Goal: Communication & Community: Answer question/provide support

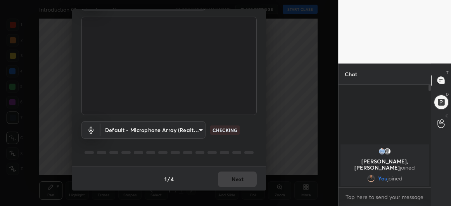
scroll to position [48, 0]
click at [235, 180] on button "Next" at bounding box center [237, 180] width 39 height 16
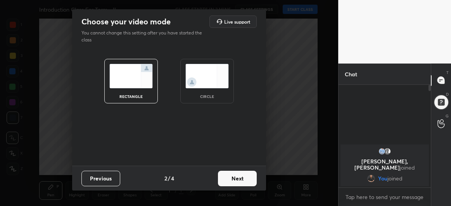
scroll to position [0, 0]
click at [241, 179] on button "Next" at bounding box center [237, 179] width 39 height 16
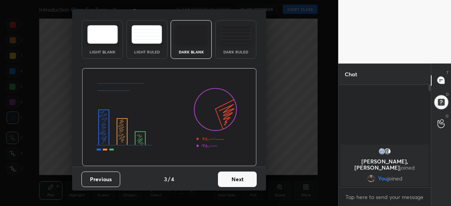
scroll to position [26, 0]
click at [241, 179] on button "Next" at bounding box center [237, 180] width 39 height 16
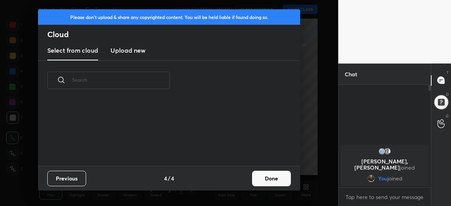
scroll to position [66, 249]
click at [279, 176] on button "Done" at bounding box center [271, 179] width 39 height 16
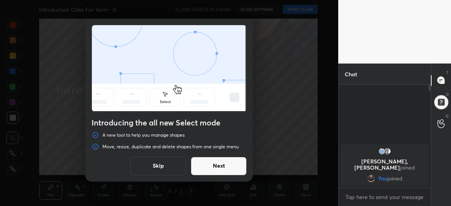
click at [235, 164] on button "Next" at bounding box center [219, 166] width 56 height 19
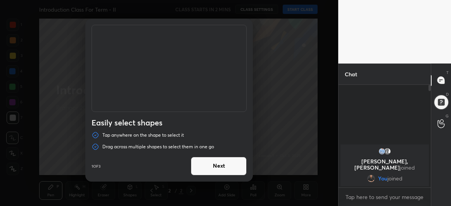
click at [235, 164] on button "Next" at bounding box center [219, 166] width 56 height 19
click at [235, 164] on button "Done" at bounding box center [219, 166] width 56 height 19
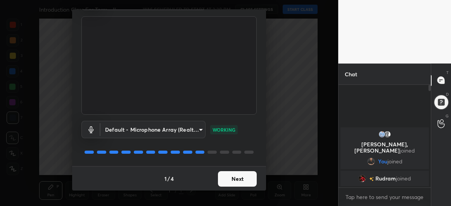
scroll to position [48, 0]
click at [235, 179] on button "Next" at bounding box center [237, 180] width 39 height 16
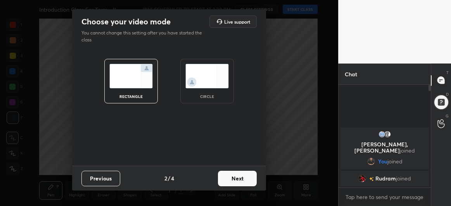
click at [241, 177] on button "Next" at bounding box center [237, 179] width 39 height 16
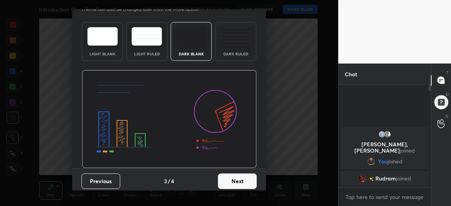
scroll to position [26, 0]
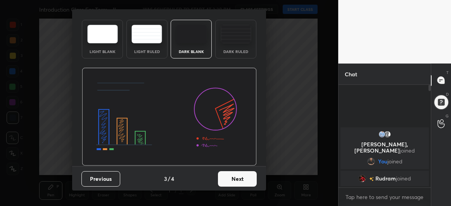
click at [237, 179] on button "Next" at bounding box center [237, 180] width 39 height 16
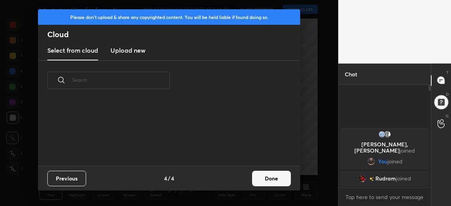
scroll to position [66, 249]
click at [274, 179] on button "Done" at bounding box center [271, 179] width 39 height 16
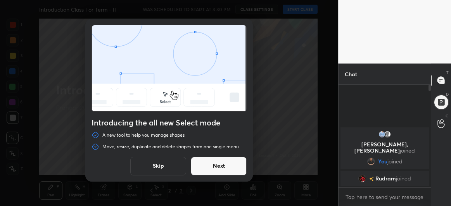
click at [214, 170] on button "Next" at bounding box center [219, 166] width 56 height 19
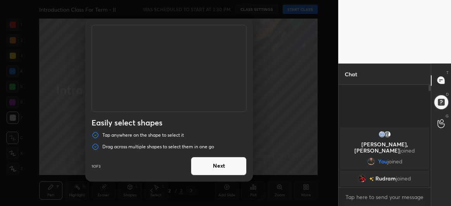
click at [226, 167] on button "Next" at bounding box center [219, 166] width 56 height 19
click at [226, 167] on button "Done" at bounding box center [219, 166] width 56 height 19
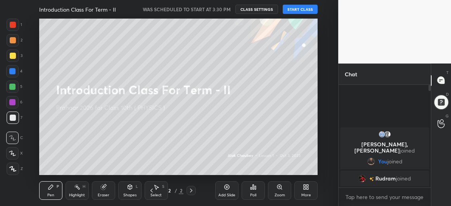
click at [301, 10] on button "START CLASS" at bounding box center [300, 9] width 35 height 9
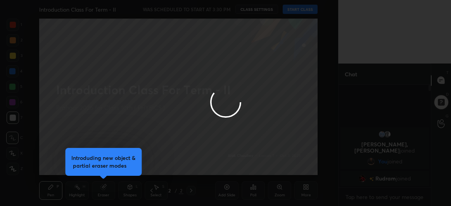
type textarea "x"
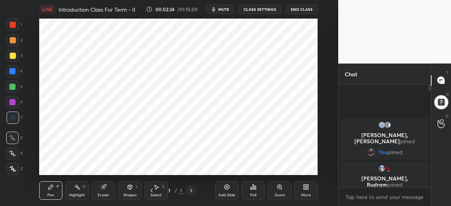
scroll to position [38658, 38508]
click at [227, 188] on icon at bounding box center [227, 187] width 6 height 6
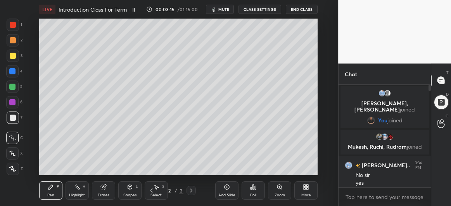
click at [10, 172] on icon at bounding box center [12, 169] width 7 height 5
click at [11, 88] on div at bounding box center [12, 87] width 6 height 6
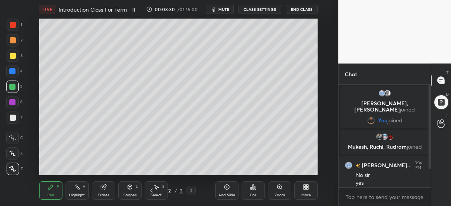
click at [14, 59] on div at bounding box center [13, 56] width 6 height 6
click at [15, 70] on div at bounding box center [12, 71] width 6 height 6
click at [107, 189] on div "Eraser" at bounding box center [103, 191] width 23 height 19
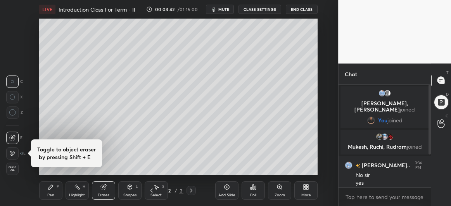
click at [13, 120] on div "C X Z" at bounding box center [14, 101] width 17 height 56
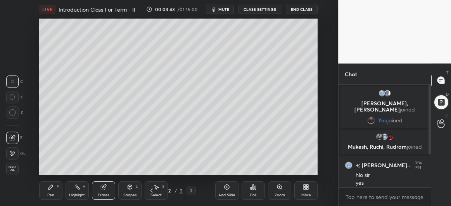
click at [11, 114] on icon at bounding box center [12, 112] width 7 height 7
click at [50, 195] on div "Pen" at bounding box center [50, 196] width 7 height 4
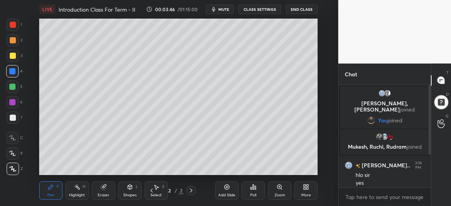
click at [10, 123] on div at bounding box center [13, 118] width 12 height 12
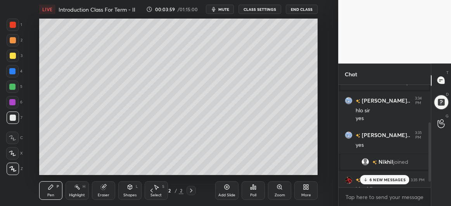
scroll to position [75, 0]
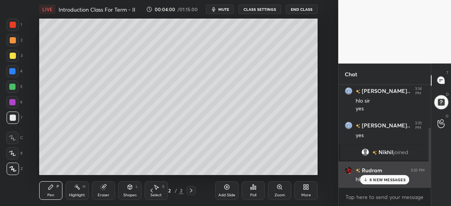
click at [383, 179] on p "6 NEW MESSAGES" at bounding box center [388, 180] width 36 height 5
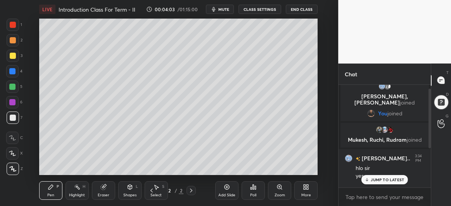
scroll to position [0, 0]
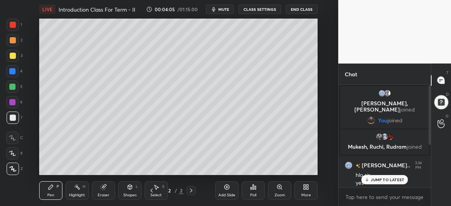
click at [380, 180] on p "JUMP TO LATEST" at bounding box center [387, 180] width 33 height 5
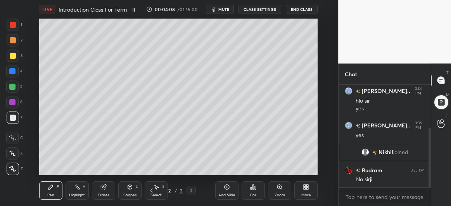
click at [14, 104] on div at bounding box center [12, 102] width 6 height 6
click at [12, 161] on div "Z" at bounding box center [15, 168] width 16 height 16
click at [12, 155] on icon at bounding box center [12, 153] width 7 height 5
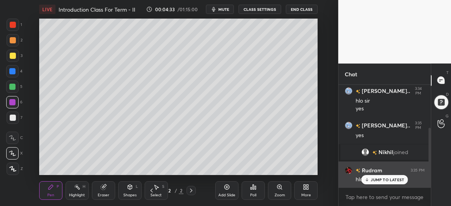
click at [378, 179] on p "JUMP TO LATEST" at bounding box center [387, 180] width 33 height 5
click at [377, 178] on p "JUMP TO LATEST" at bounding box center [387, 180] width 33 height 5
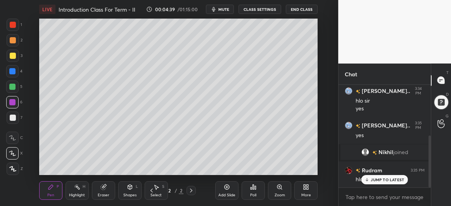
scroll to position [101, 0]
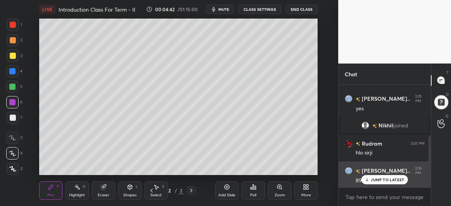
click at [387, 179] on p "JUMP TO LATEST" at bounding box center [387, 180] width 33 height 5
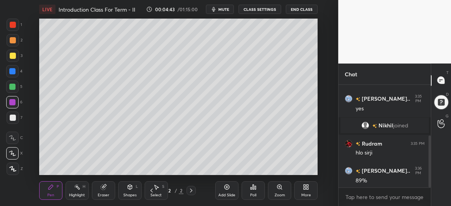
scroll to position [120, 0]
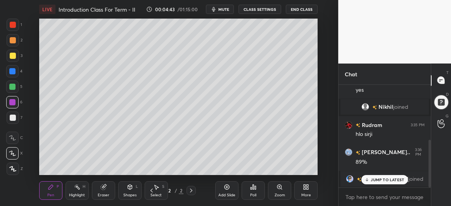
click at [374, 182] on p "JUMP TO LATEST" at bounding box center [387, 180] width 33 height 5
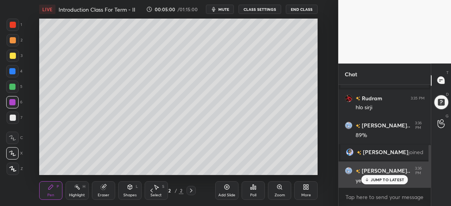
click at [380, 180] on p "JUMP TO LATEST" at bounding box center [387, 180] width 33 height 5
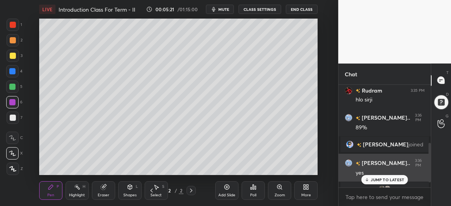
scroll to position [165, 0]
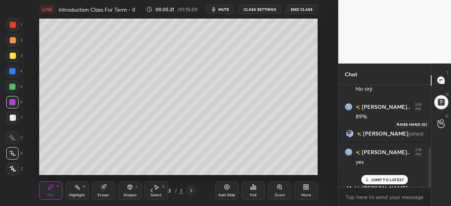
click at [441, 124] on icon at bounding box center [441, 124] width 7 height 9
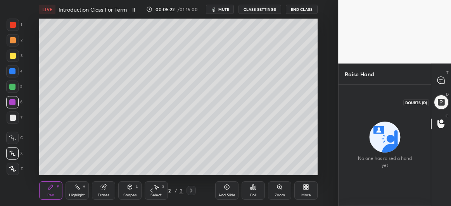
click at [441, 103] on div at bounding box center [441, 102] width 17 height 17
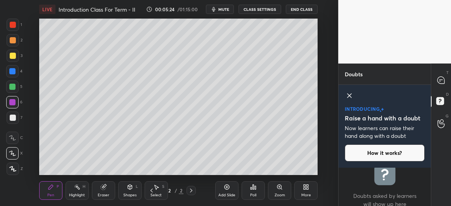
click at [349, 93] on icon at bounding box center [349, 95] width 9 height 9
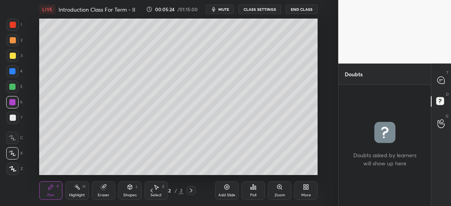
scroll to position [120, 90]
click at [439, 77] on icon at bounding box center [441, 80] width 8 height 8
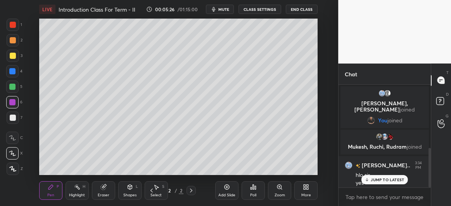
scroll to position [101, 90]
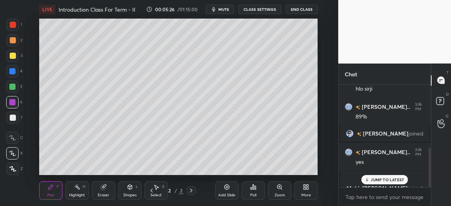
click at [385, 180] on p "JUMP TO LATEST" at bounding box center [387, 180] width 33 height 5
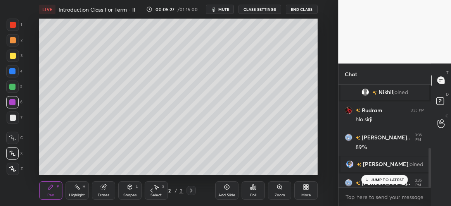
scroll to position [165, 0]
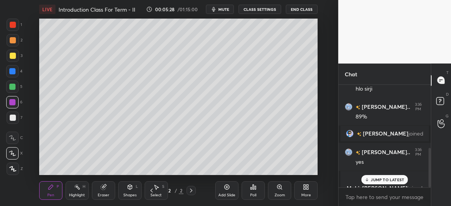
click at [381, 179] on p "JUMP TO LATEST" at bounding box center [387, 180] width 33 height 5
click at [380, 180] on p "JUMP TO LATEST" at bounding box center [387, 180] width 33 height 5
click at [228, 191] on div "Add Slide" at bounding box center [226, 191] width 23 height 19
click at [13, 57] on div at bounding box center [13, 56] width 6 height 6
click at [11, 71] on div at bounding box center [12, 71] width 6 height 6
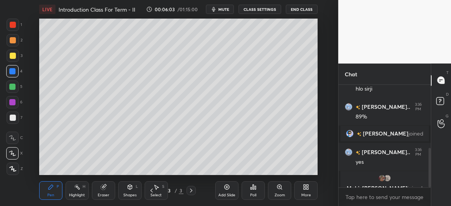
click at [129, 189] on icon at bounding box center [130, 187] width 4 height 5
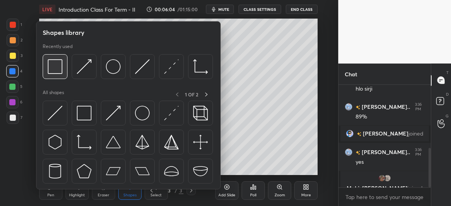
click at [56, 66] on img at bounding box center [55, 66] width 15 height 15
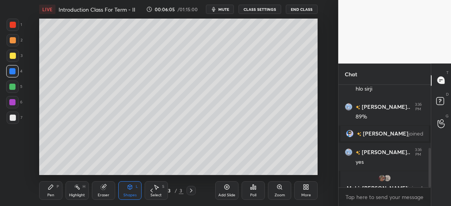
click at [14, 117] on div at bounding box center [13, 118] width 6 height 6
click at [52, 187] on icon at bounding box center [51, 187] width 5 height 5
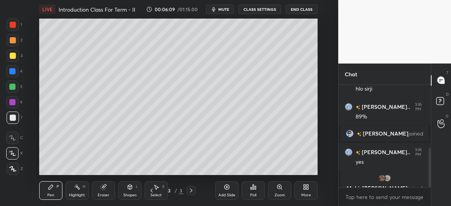
click at [12, 55] on div at bounding box center [13, 56] width 6 height 6
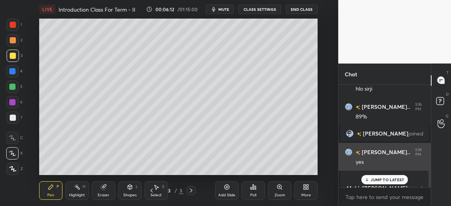
click at [385, 179] on p "JUMP TO LATEST" at bounding box center [387, 180] width 33 height 5
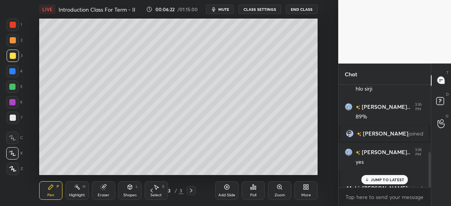
scroll to position [199, 0]
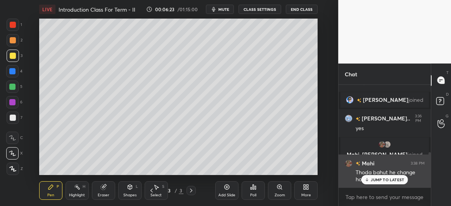
click at [375, 180] on p "JUMP TO LATEST" at bounding box center [387, 180] width 33 height 5
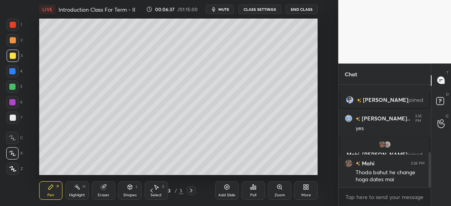
click at [12, 90] on div at bounding box center [12, 87] width 12 height 12
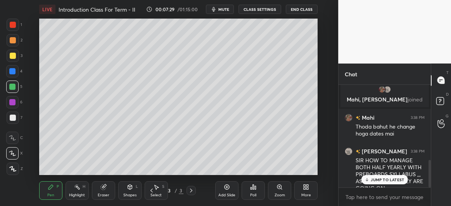
scroll to position [282, 0]
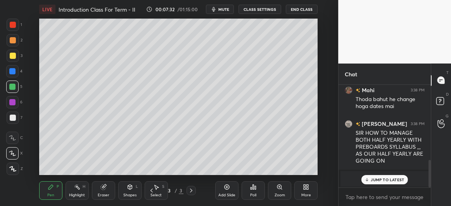
click at [373, 182] on p "JUMP TO LATEST" at bounding box center [387, 180] width 33 height 5
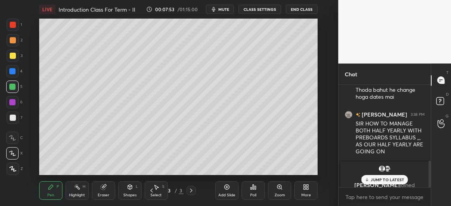
click at [380, 178] on p "JUMP TO LATEST" at bounding box center [387, 180] width 33 height 5
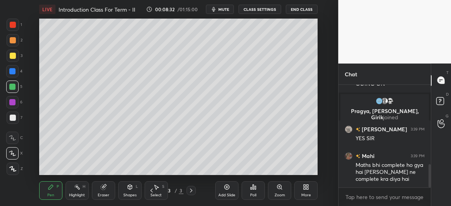
scroll to position [377, 0]
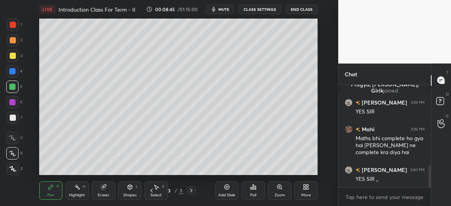
click at [16, 117] on div at bounding box center [13, 118] width 12 height 12
click at [12, 58] on div at bounding box center [13, 56] width 6 height 6
click at [13, 120] on div at bounding box center [13, 118] width 6 height 6
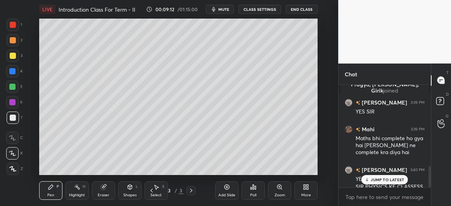
scroll to position [399, 0]
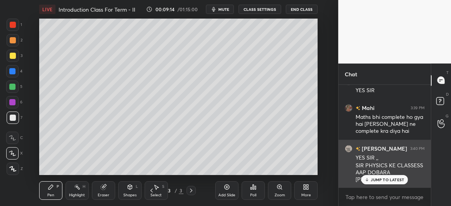
click at [376, 182] on p "JUMP TO LATEST" at bounding box center [387, 180] width 33 height 5
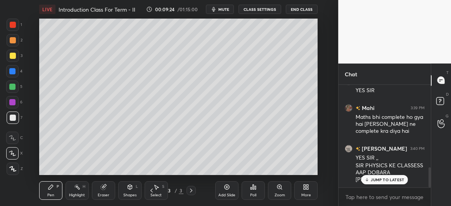
scroll to position [425, 0]
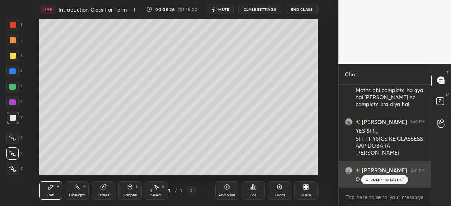
click at [375, 180] on p "JUMP TO LATEST" at bounding box center [387, 180] width 33 height 5
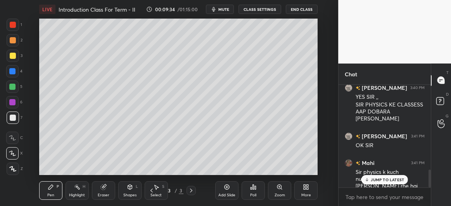
scroll to position [493, 0]
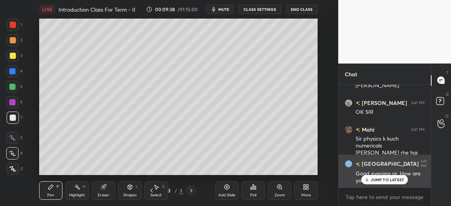
click at [377, 179] on p "JUMP TO LATEST" at bounding box center [387, 180] width 33 height 5
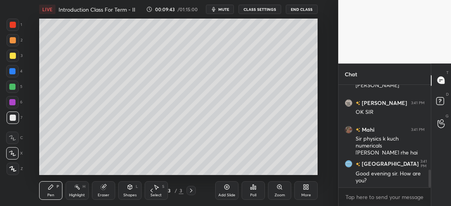
scroll to position [501, 0]
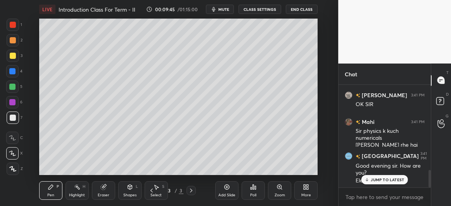
click at [372, 181] on p "JUMP TO LATEST" at bounding box center [387, 180] width 33 height 5
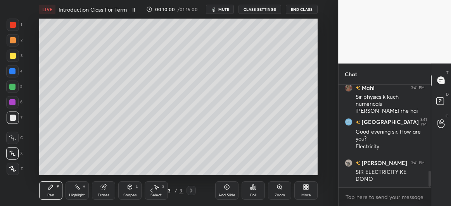
scroll to position [561, 0]
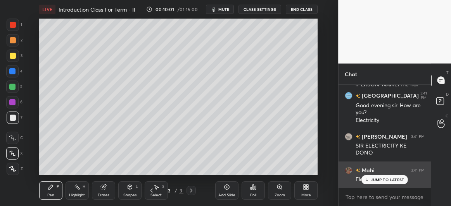
click at [366, 181] on icon at bounding box center [367, 180] width 5 height 5
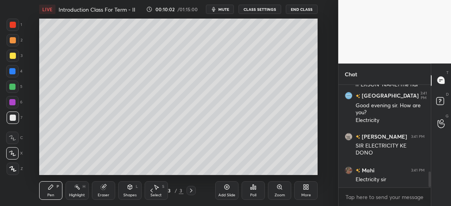
scroll to position [588, 0]
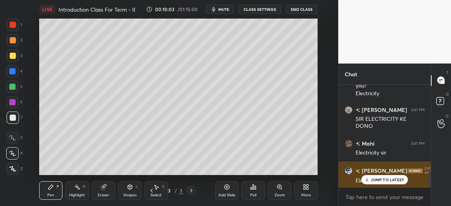
click at [369, 183] on div "JUMP TO LATEST" at bounding box center [385, 179] width 47 height 9
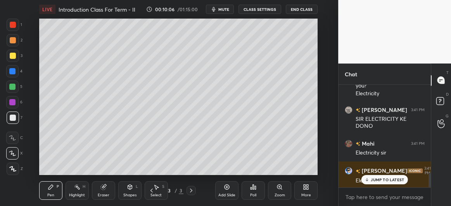
scroll to position [615, 0]
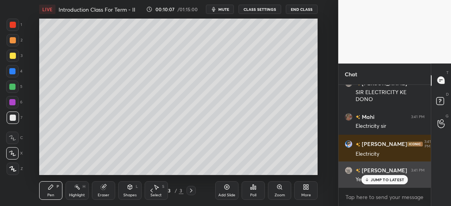
click at [372, 181] on p "JUMP TO LATEST" at bounding box center [387, 180] width 33 height 5
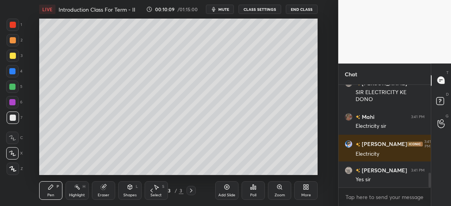
click at [229, 190] on icon at bounding box center [227, 187] width 6 height 6
click at [12, 54] on div at bounding box center [13, 56] width 6 height 6
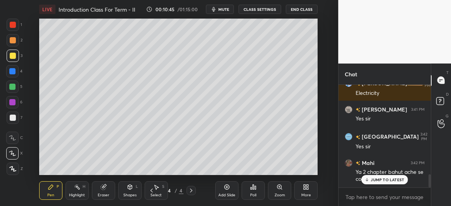
scroll to position [702, 0]
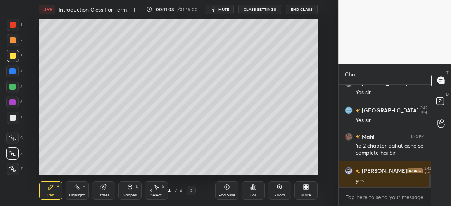
click at [14, 85] on div at bounding box center [12, 87] width 6 height 6
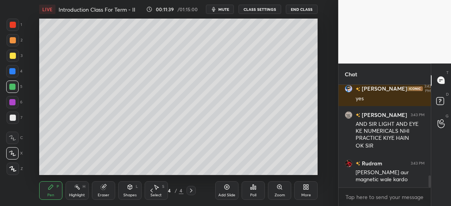
scroll to position [803, 0]
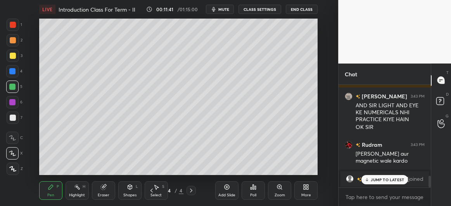
click at [380, 182] on p "JUMP TO LATEST" at bounding box center [387, 180] width 33 height 5
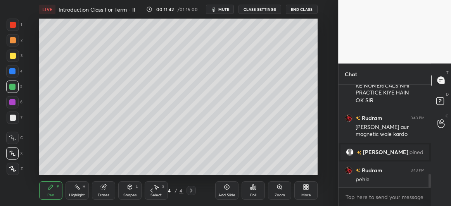
click at [14, 62] on div "3" at bounding box center [15, 58] width 16 height 16
click at [10, 76] on div at bounding box center [12, 71] width 12 height 12
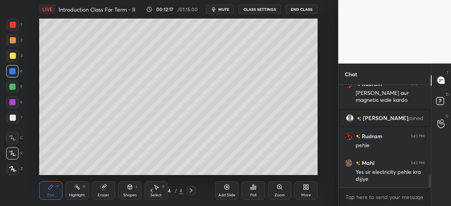
scroll to position [769, 0]
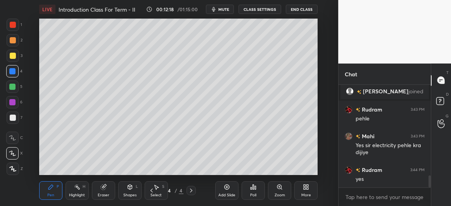
click at [12, 104] on div at bounding box center [12, 102] width 6 height 6
click at [104, 187] on icon at bounding box center [103, 187] width 5 height 5
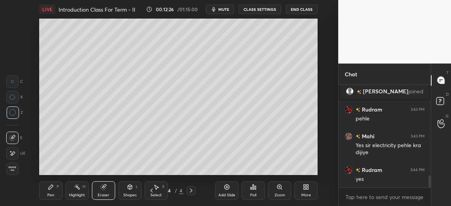
click at [54, 186] on div "Pen P" at bounding box center [50, 191] width 23 height 19
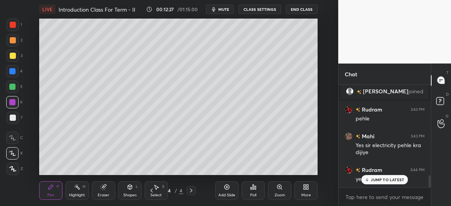
scroll to position [795, 0]
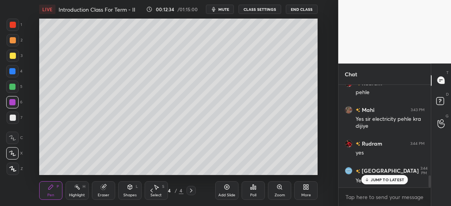
click at [100, 187] on div "Eraser" at bounding box center [103, 191] width 23 height 19
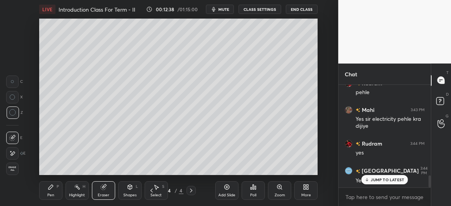
click at [50, 193] on div "Pen P" at bounding box center [50, 191] width 23 height 19
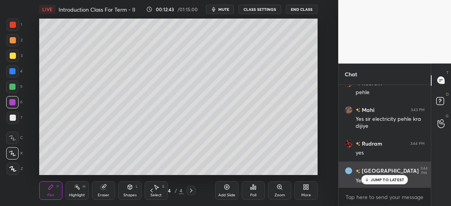
click at [376, 181] on p "JUMP TO LATEST" at bounding box center [387, 180] width 33 height 5
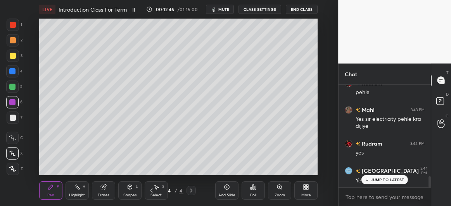
scroll to position [843, 0]
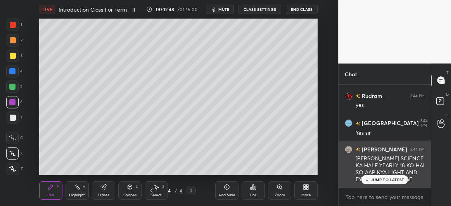
click at [372, 182] on p "JUMP TO LATEST" at bounding box center [387, 180] width 33 height 5
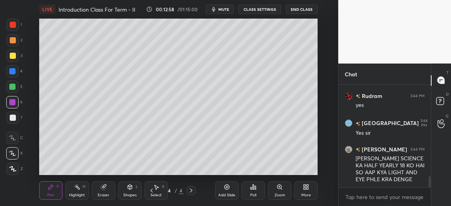
scroll to position [851, 0]
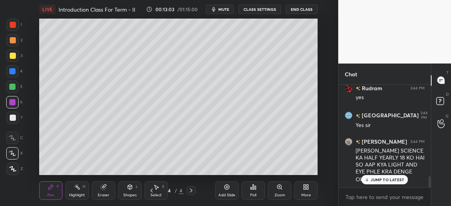
click at [12, 86] on div at bounding box center [12, 87] width 6 height 6
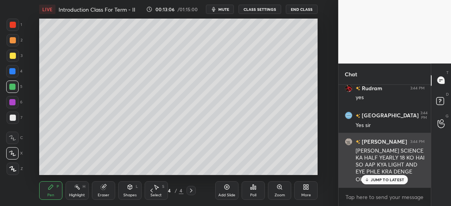
click at [384, 179] on p "JUMP TO LATEST" at bounding box center [387, 180] width 33 height 5
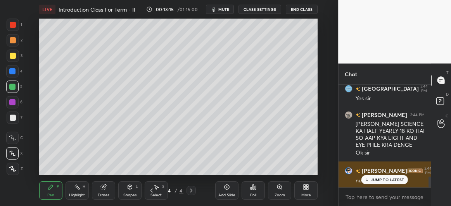
click at [381, 178] on p "JUMP TO LATEST" at bounding box center [387, 180] width 33 height 5
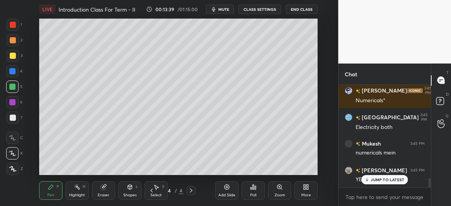
scroll to position [1038, 0]
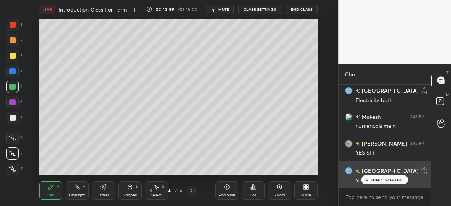
click at [372, 178] on p "JUMP TO LATEST" at bounding box center [387, 180] width 33 height 5
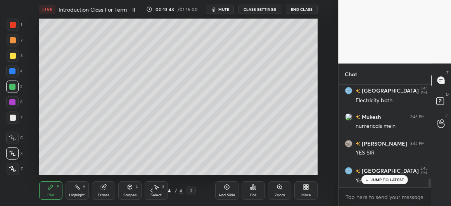
scroll to position [1065, 0]
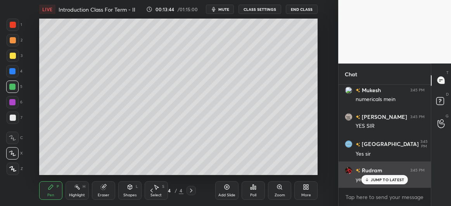
click at [375, 179] on p "JUMP TO LATEST" at bounding box center [387, 180] width 33 height 5
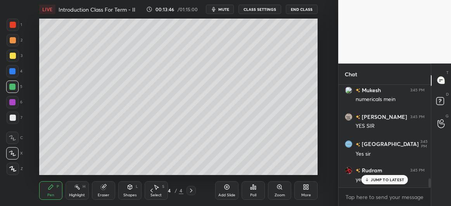
scroll to position [1092, 0]
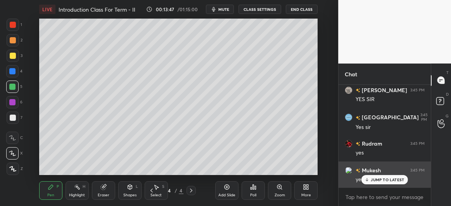
click at [367, 181] on icon at bounding box center [367, 180] width 0 height 3
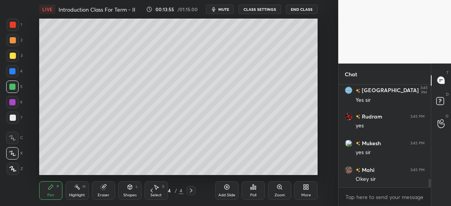
scroll to position [1159, 0]
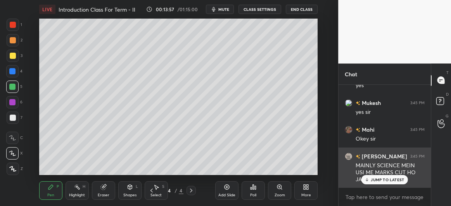
click at [382, 182] on p "JUMP TO LATEST" at bounding box center [387, 180] width 33 height 5
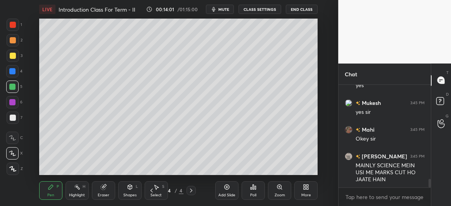
click at [224, 185] on icon at bounding box center [227, 187] width 6 height 6
click at [12, 69] on div at bounding box center [12, 71] width 6 height 6
click at [10, 100] on div at bounding box center [12, 102] width 6 height 6
click at [12, 90] on div at bounding box center [12, 87] width 6 height 6
click at [10, 118] on div at bounding box center [13, 118] width 6 height 6
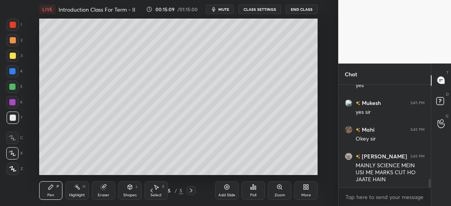
scroll to position [1186, 0]
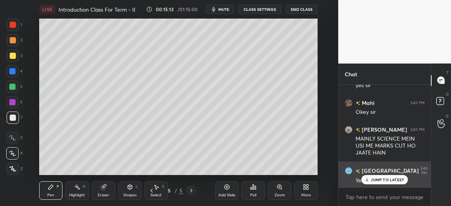
click at [373, 181] on p "JUMP TO LATEST" at bounding box center [387, 180] width 33 height 5
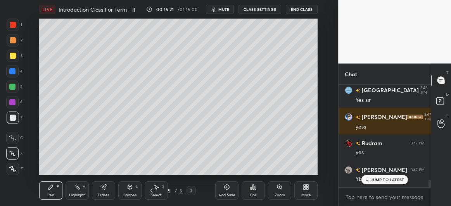
scroll to position [1293, 0]
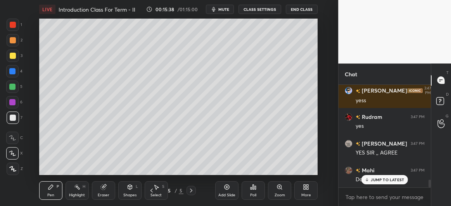
click at [12, 57] on div at bounding box center [13, 56] width 6 height 6
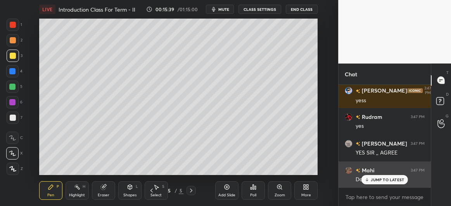
click at [377, 179] on p "JUMP TO LATEST" at bounding box center [387, 180] width 33 height 5
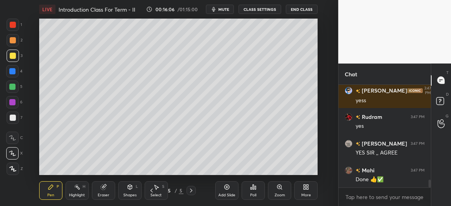
click at [13, 87] on div at bounding box center [12, 87] width 6 height 6
click at [14, 120] on div at bounding box center [13, 118] width 6 height 6
click at [14, 59] on div at bounding box center [13, 56] width 6 height 6
click at [108, 194] on div "Eraser" at bounding box center [104, 196] width 12 height 4
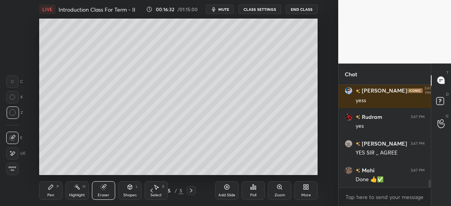
click at [48, 194] on div "Pen" at bounding box center [50, 196] width 7 height 4
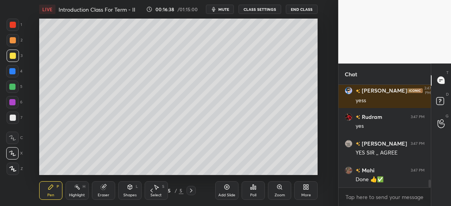
scroll to position [1334, 0]
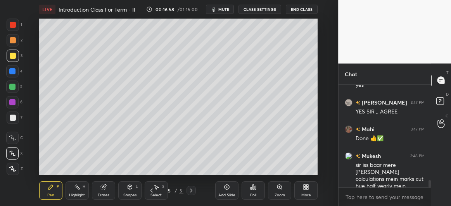
click at [7, 115] on div at bounding box center [13, 118] width 12 height 12
click at [14, 85] on div at bounding box center [12, 87] width 6 height 6
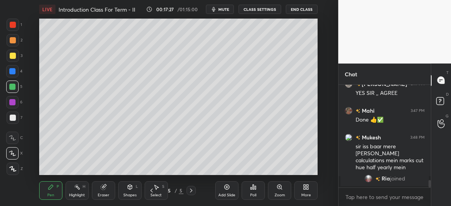
click at [105, 188] on icon at bounding box center [103, 187] width 5 height 5
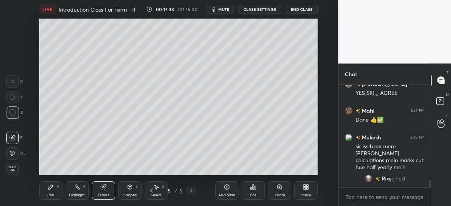
click at [54, 193] on div "Pen P" at bounding box center [50, 191] width 23 height 19
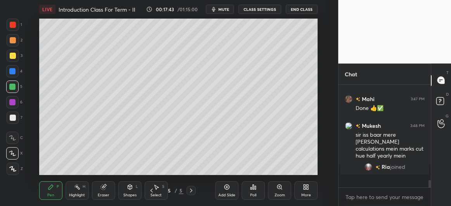
scroll to position [1111, 0]
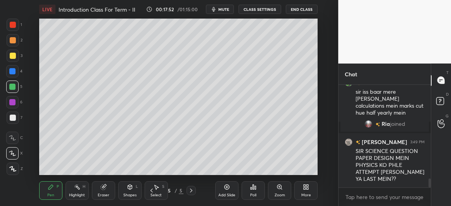
click at [227, 189] on icon at bounding box center [227, 187] width 5 height 5
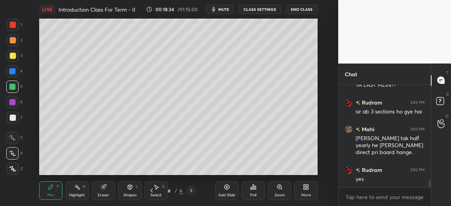
scroll to position [1213, 0]
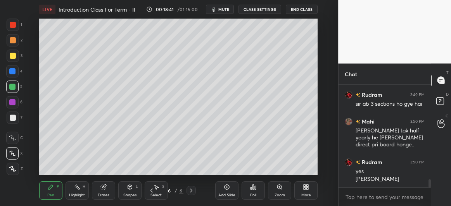
click at [13, 54] on div at bounding box center [13, 56] width 6 height 6
click at [14, 119] on div at bounding box center [13, 118] width 6 height 6
click at [11, 70] on div at bounding box center [12, 71] width 6 height 6
click at [16, 116] on div at bounding box center [13, 118] width 12 height 12
click at [12, 101] on div at bounding box center [12, 102] width 6 height 6
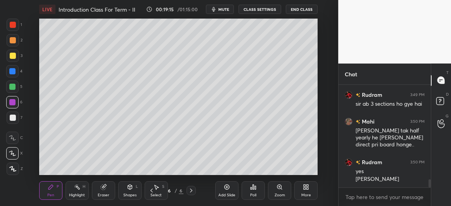
click at [12, 74] on div at bounding box center [12, 71] width 6 height 6
click at [6, 86] on div at bounding box center [12, 87] width 12 height 12
click at [12, 75] on div at bounding box center [12, 71] width 12 height 12
click at [14, 59] on div at bounding box center [13, 56] width 6 height 6
click at [12, 117] on div at bounding box center [13, 118] width 6 height 6
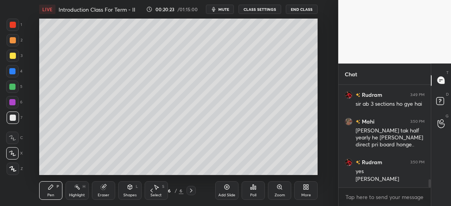
click at [11, 72] on div at bounding box center [12, 71] width 6 height 6
click at [15, 61] on div at bounding box center [13, 56] width 12 height 12
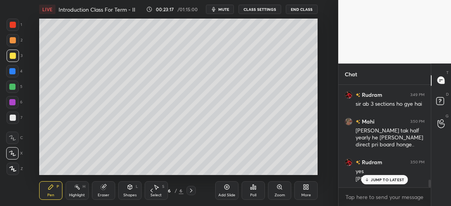
scroll to position [1239, 0]
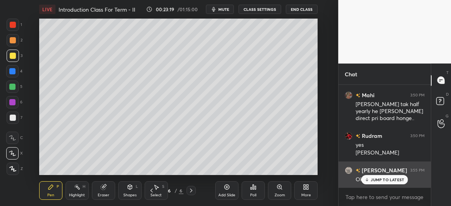
click at [382, 180] on p "JUMP TO LATEST" at bounding box center [387, 180] width 33 height 5
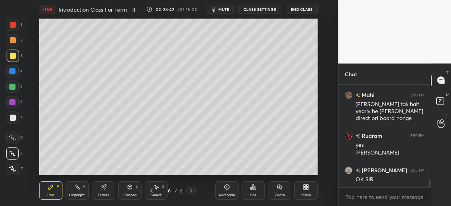
click at [227, 190] on icon at bounding box center [227, 187] width 6 height 6
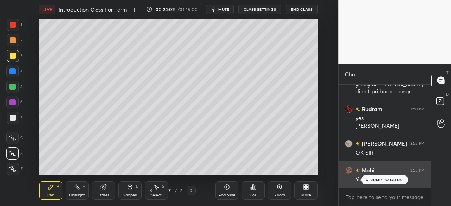
click at [389, 179] on p "JUMP TO LATEST" at bounding box center [387, 180] width 33 height 5
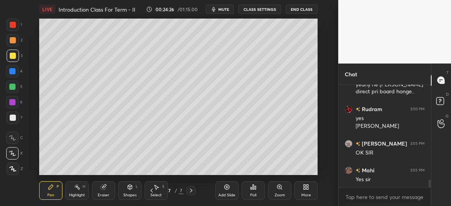
click at [12, 86] on div at bounding box center [12, 87] width 6 height 6
click at [11, 72] on div at bounding box center [12, 71] width 6 height 6
click at [11, 99] on div at bounding box center [12, 102] width 6 height 6
click at [12, 88] on div at bounding box center [12, 87] width 6 height 6
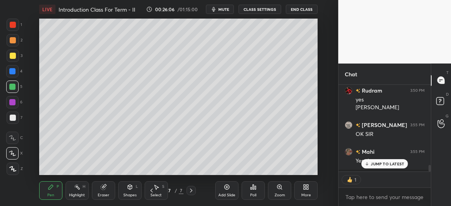
scroll to position [85, 90]
click at [378, 164] on p "JUMP TO LATEST" at bounding box center [387, 164] width 33 height 5
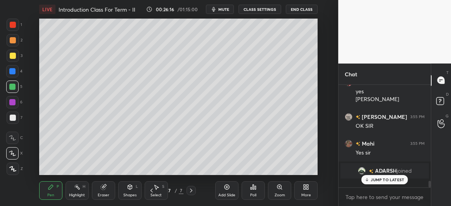
scroll to position [1284, 0]
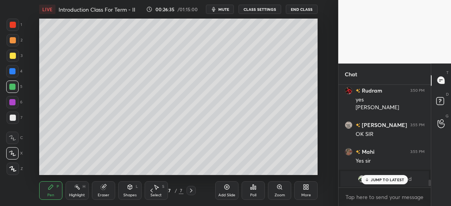
click at [226, 191] on div "Add Slide" at bounding box center [226, 191] width 23 height 19
click at [154, 193] on icon at bounding box center [152, 191] width 6 height 6
click at [152, 193] on icon at bounding box center [152, 191] width 6 height 6
click at [153, 191] on icon at bounding box center [152, 191] width 6 height 6
click at [380, 182] on p "JUMP TO LATEST" at bounding box center [387, 180] width 33 height 5
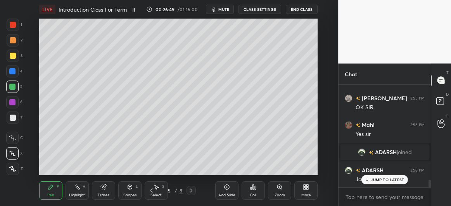
scroll to position [1257, 0]
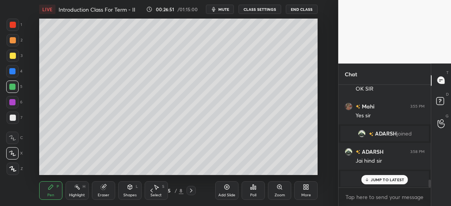
click at [383, 179] on p "JUMP TO LATEST" at bounding box center [387, 180] width 33 height 5
click at [229, 182] on div "Add Slide" at bounding box center [226, 191] width 23 height 19
click at [14, 120] on div at bounding box center [13, 118] width 6 height 6
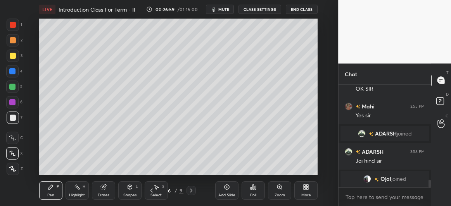
click at [103, 182] on div "Eraser" at bounding box center [103, 191] width 23 height 19
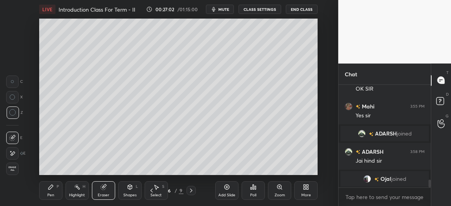
click at [53, 182] on div "Pen P" at bounding box center [50, 191] width 23 height 19
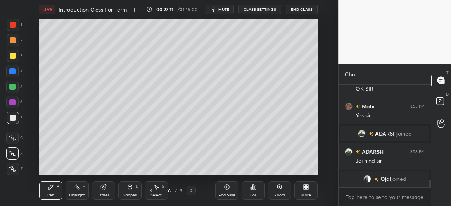
click at [11, 54] on div at bounding box center [13, 56] width 6 height 6
click at [10, 104] on div at bounding box center [12, 102] width 6 height 6
click at [15, 73] on div at bounding box center [12, 71] width 6 height 6
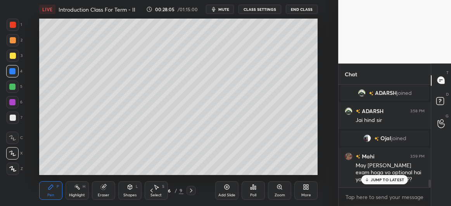
scroll to position [1338, 0]
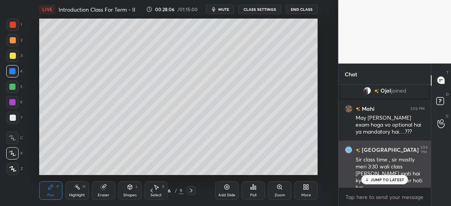
click at [389, 181] on p "JUMP TO LATEST" at bounding box center [387, 180] width 33 height 5
click at [377, 181] on p "JUMP TO LATEST" at bounding box center [387, 180] width 33 height 5
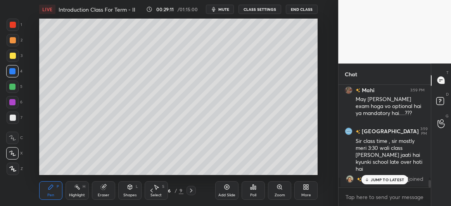
click at [377, 181] on p "JUMP TO LATEST" at bounding box center [387, 180] width 33 height 5
click at [227, 192] on div "Add Slide" at bounding box center [226, 191] width 23 height 19
click at [14, 87] on div at bounding box center [12, 87] width 6 height 6
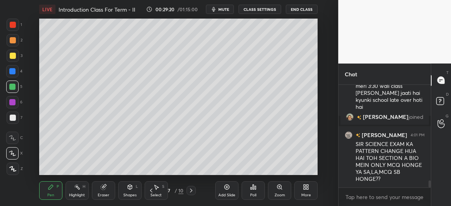
click at [15, 58] on div at bounding box center [13, 56] width 6 height 6
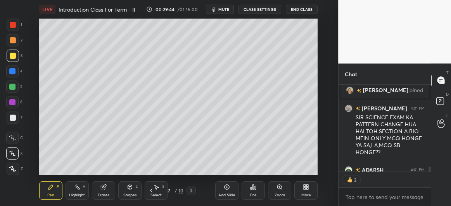
scroll to position [1461, 0]
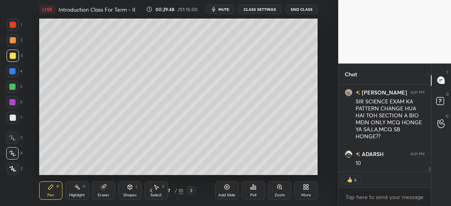
click at [10, 118] on div at bounding box center [13, 118] width 6 height 6
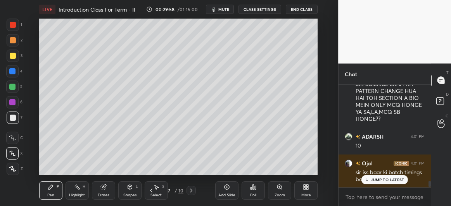
scroll to position [2, 2]
click at [14, 85] on div at bounding box center [12, 87] width 6 height 6
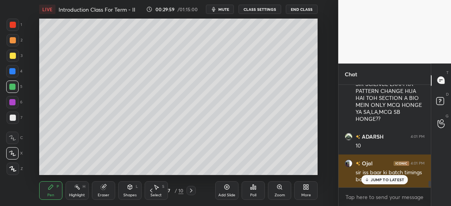
click at [372, 180] on p "JUMP TO LATEST" at bounding box center [387, 180] width 33 height 5
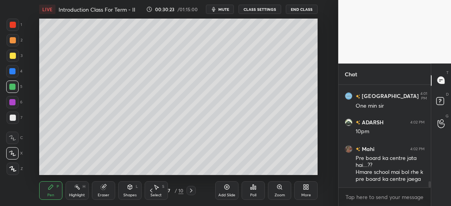
scroll to position [1634, 0]
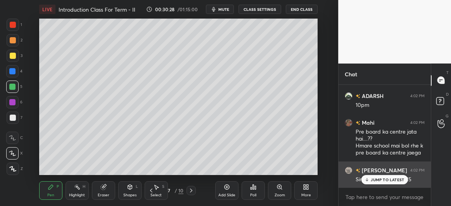
click at [380, 180] on p "JUMP TO LATEST" at bounding box center [387, 180] width 33 height 5
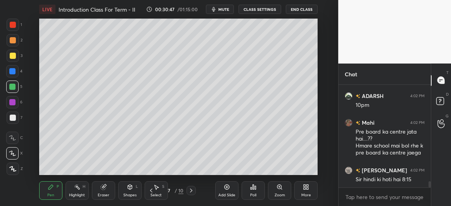
scroll to position [1661, 0]
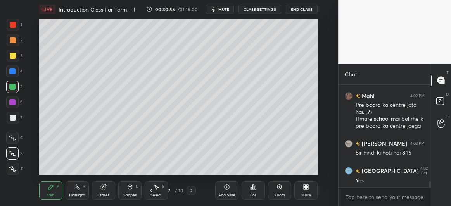
click at [14, 75] on div at bounding box center [12, 71] width 12 height 12
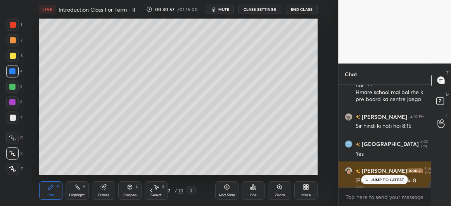
click at [397, 182] on p "JUMP TO LATEST" at bounding box center [387, 180] width 33 height 5
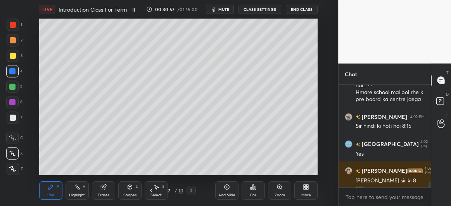
scroll to position [1714, 0]
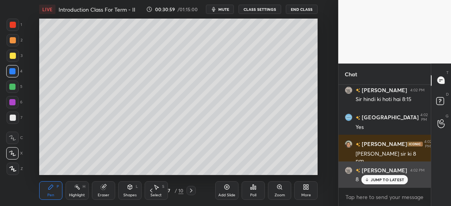
click at [384, 179] on p "JUMP TO LATEST" at bounding box center [387, 180] width 33 height 5
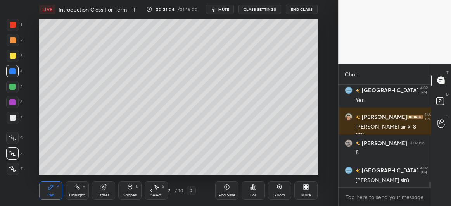
scroll to position [1749, 0]
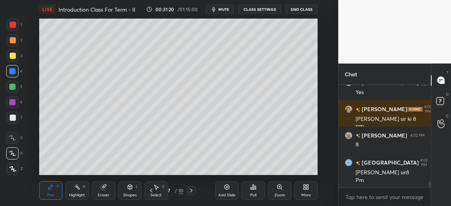
click at [11, 123] on div at bounding box center [13, 118] width 12 height 12
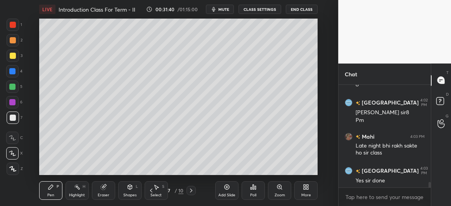
scroll to position [1836, 0]
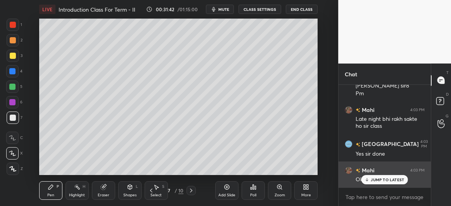
click at [378, 180] on p "JUMP TO LATEST" at bounding box center [387, 180] width 33 height 5
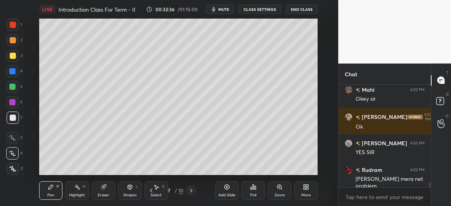
scroll to position [1943, 0]
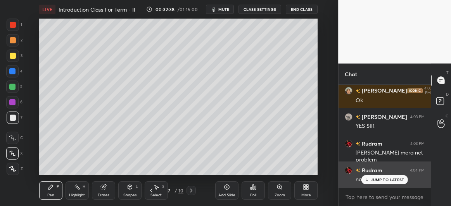
click at [382, 180] on p "JUMP TO LATEST" at bounding box center [387, 180] width 33 height 5
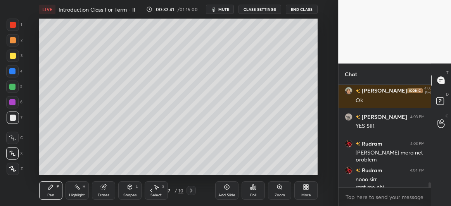
scroll to position [1951, 0]
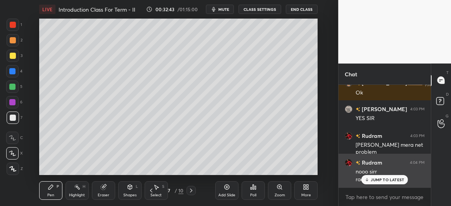
click at [385, 177] on div "JUMP TO LATEST" at bounding box center [385, 179] width 47 height 9
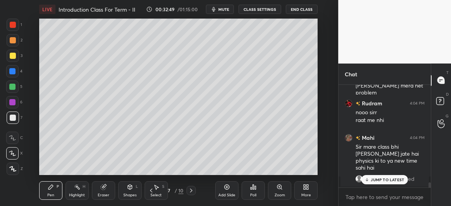
scroll to position [1724, 0]
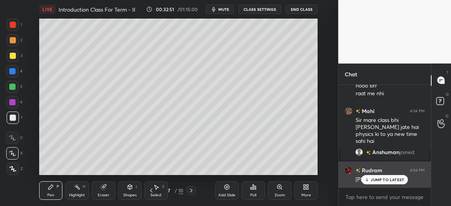
click at [381, 181] on p "JUMP TO LATEST" at bounding box center [387, 180] width 33 height 5
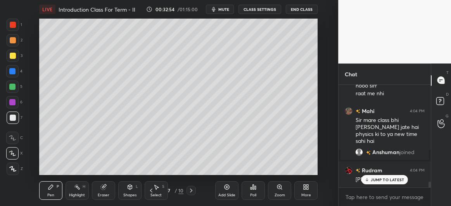
click at [373, 179] on p "JUMP TO LATEST" at bounding box center [387, 180] width 33 height 5
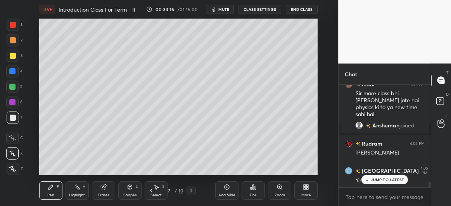
click at [152, 188] on icon at bounding box center [151, 191] width 6 height 6
click at [152, 190] on icon at bounding box center [151, 191] width 2 height 4
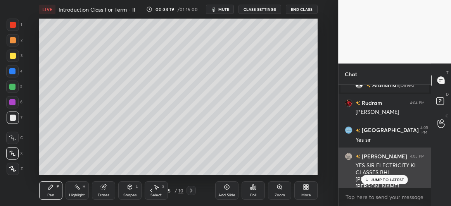
click at [385, 181] on p "JUMP TO LATEST" at bounding box center [387, 180] width 33 height 5
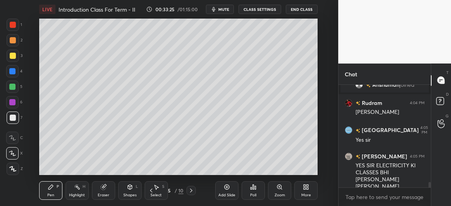
click at [15, 57] on div at bounding box center [13, 56] width 12 height 12
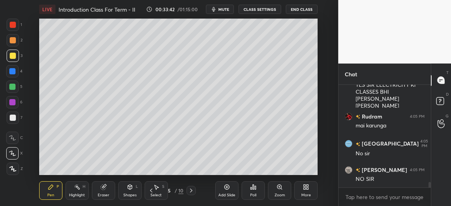
scroll to position [1899, 0]
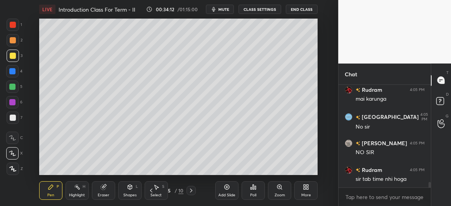
click at [14, 101] on div at bounding box center [12, 102] width 6 height 6
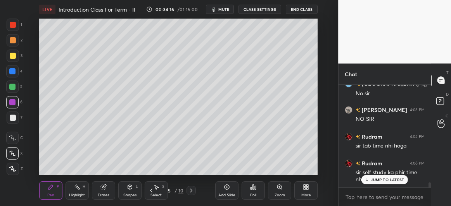
scroll to position [1951, 0]
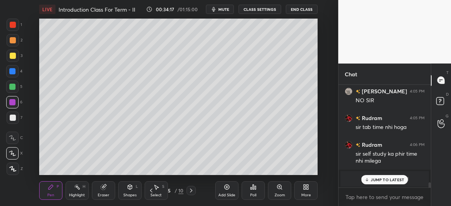
click at [375, 182] on div "JUMP TO LATEST" at bounding box center [385, 179] width 47 height 9
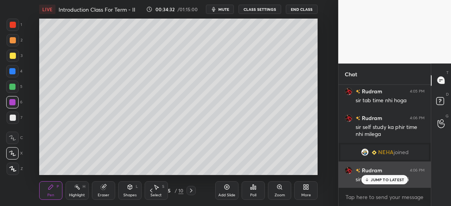
click at [375, 180] on p "JUMP TO LATEST" at bounding box center [387, 180] width 33 height 5
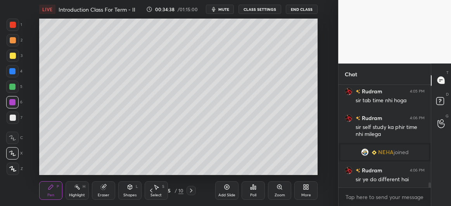
scroll to position [1985, 0]
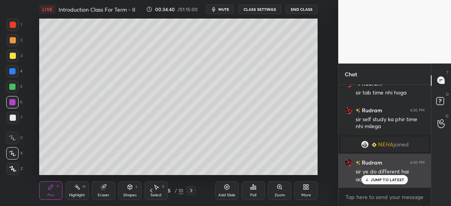
click at [378, 184] on div "JUMP TO LATEST" at bounding box center [385, 179] width 47 height 9
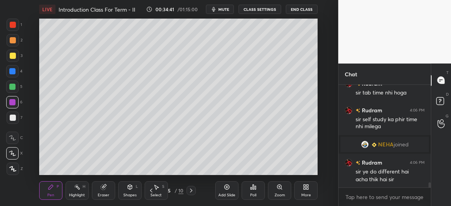
click at [103, 191] on icon at bounding box center [104, 187] width 6 height 6
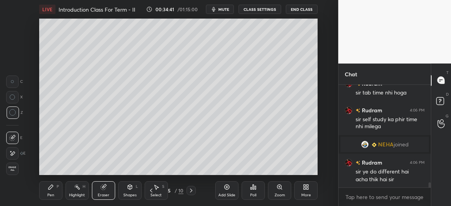
scroll to position [1993, 0]
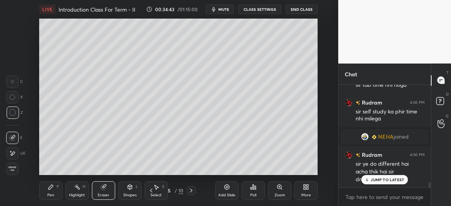
click at [52, 191] on div "Pen P" at bounding box center [50, 191] width 23 height 19
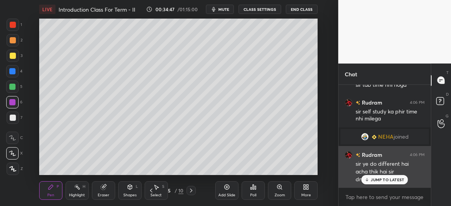
click at [369, 182] on icon at bounding box center [367, 180] width 5 height 5
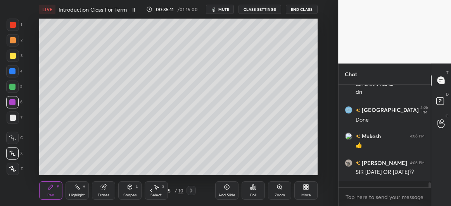
scroll to position [2107, 0]
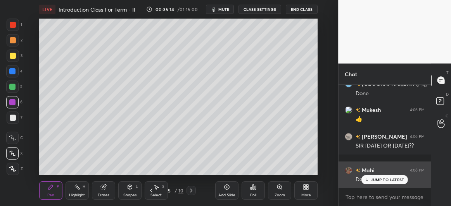
click at [372, 179] on p "JUMP TO LATEST" at bounding box center [387, 180] width 33 height 5
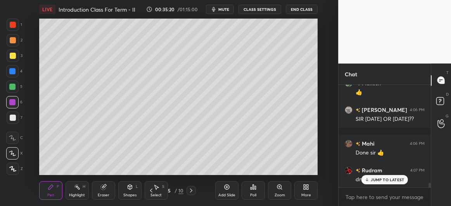
scroll to position [2161, 0]
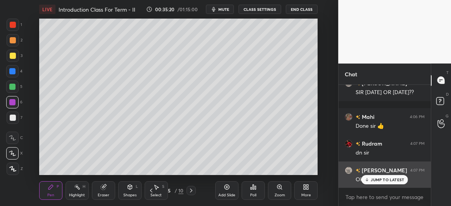
click at [374, 182] on p "JUMP TO LATEST" at bounding box center [387, 180] width 33 height 5
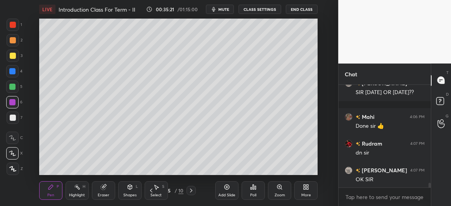
scroll to position [2188, 0]
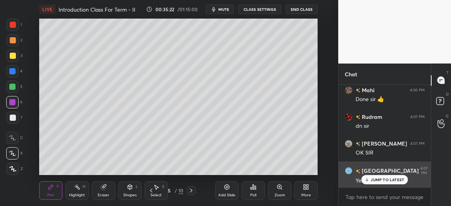
click at [380, 178] on p "JUMP TO LATEST" at bounding box center [387, 180] width 33 height 5
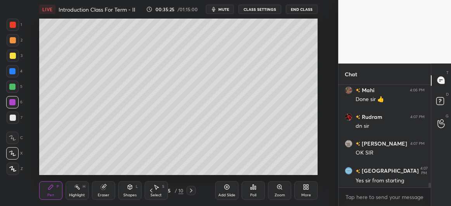
scroll to position [2215, 0]
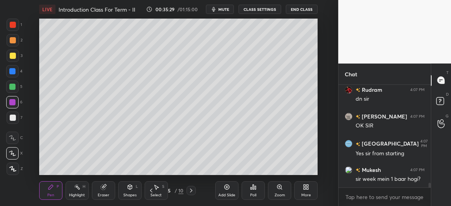
click at [14, 54] on div at bounding box center [13, 56] width 6 height 6
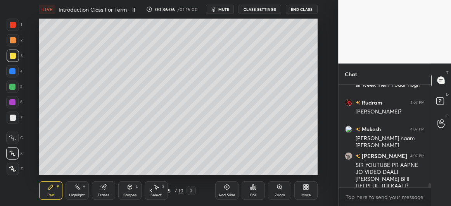
scroll to position [2343, 0]
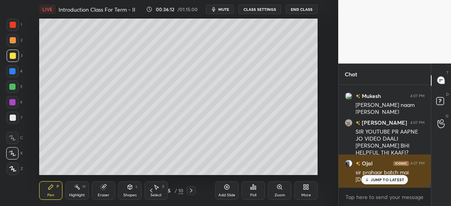
click at [379, 178] on p "JUMP TO LATEST" at bounding box center [387, 180] width 33 height 5
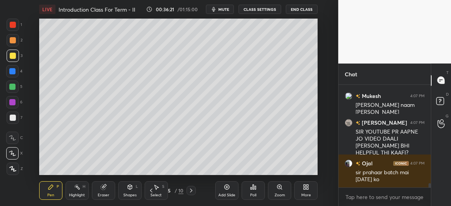
click at [227, 192] on div "Add Slide" at bounding box center [226, 191] width 23 height 19
click at [13, 118] on div at bounding box center [13, 118] width 6 height 6
click at [13, 57] on div at bounding box center [13, 56] width 6 height 6
click at [10, 121] on div at bounding box center [13, 118] width 12 height 12
click at [10, 71] on div at bounding box center [12, 71] width 6 height 6
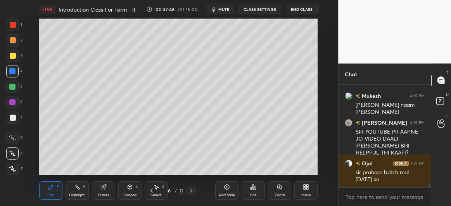
click at [9, 121] on div at bounding box center [13, 118] width 12 height 12
click at [12, 106] on div at bounding box center [12, 102] width 12 height 12
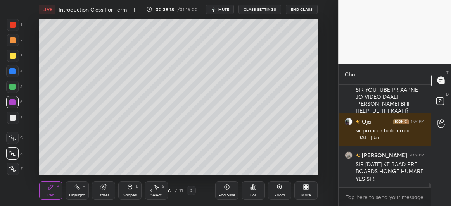
scroll to position [2411, 0]
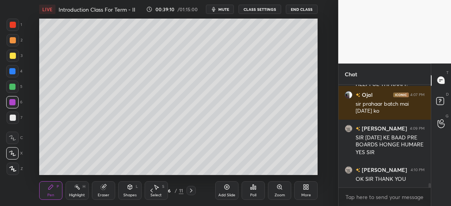
click at [225, 190] on icon at bounding box center [227, 187] width 6 height 6
click at [13, 87] on div at bounding box center [12, 87] width 6 height 6
click at [14, 58] on div at bounding box center [13, 56] width 6 height 6
click at [12, 101] on div at bounding box center [12, 102] width 6 height 6
click at [150, 191] on icon at bounding box center [152, 191] width 6 height 6
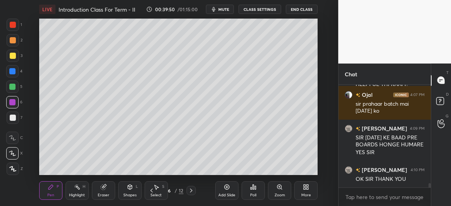
click at [231, 190] on div "Add Slide" at bounding box center [226, 191] width 23 height 19
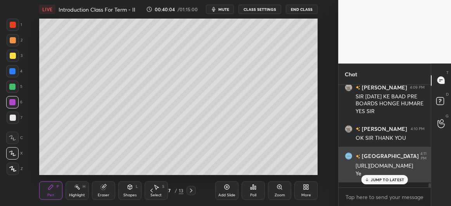
click at [388, 180] on p "JUMP TO LATEST" at bounding box center [387, 180] width 33 height 5
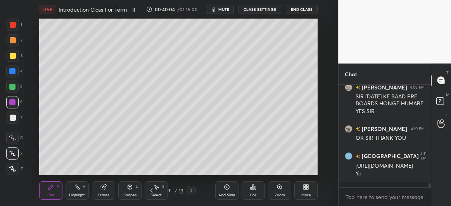
scroll to position [2479, 0]
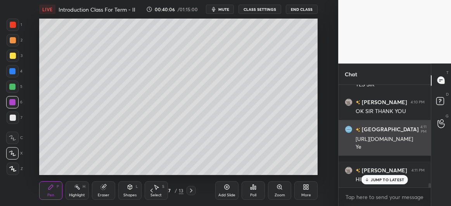
click at [381, 177] on div "JUMP TO LATEST" at bounding box center [385, 179] width 47 height 9
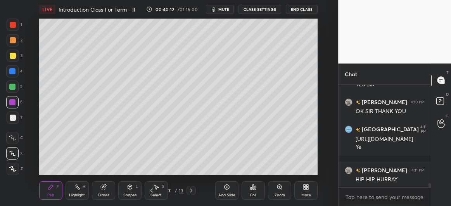
click at [188, 192] on icon at bounding box center [191, 191] width 6 height 6
click at [188, 191] on icon at bounding box center [191, 191] width 6 height 6
click at [11, 70] on div at bounding box center [12, 71] width 6 height 6
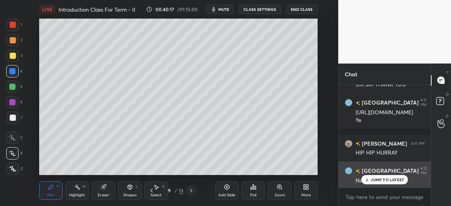
click at [382, 181] on p "JUMP TO LATEST" at bounding box center [387, 180] width 33 height 5
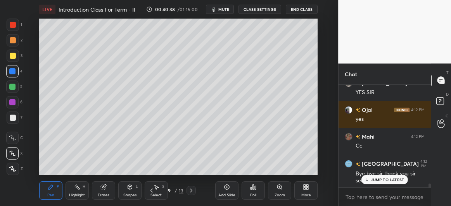
scroll to position [2647, 0]
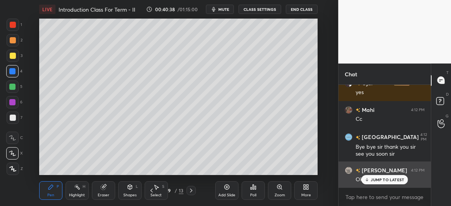
click at [375, 182] on p "JUMP TO LATEST" at bounding box center [387, 180] width 33 height 5
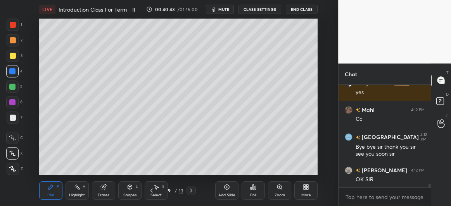
click at [304, 7] on button "End Class" at bounding box center [302, 9] width 32 height 9
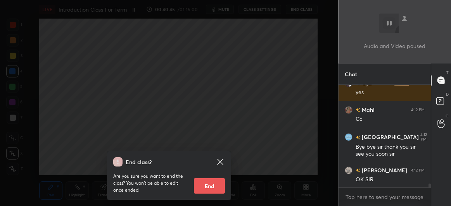
click at [211, 186] on button "End" at bounding box center [209, 187] width 31 height 16
type textarea "x"
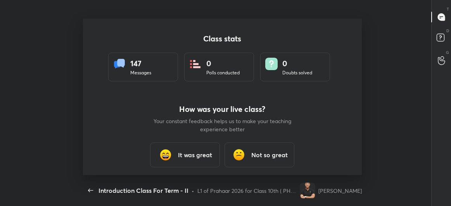
scroll to position [157, 445]
click at [196, 153] on h3 "It was great" at bounding box center [195, 155] width 34 height 9
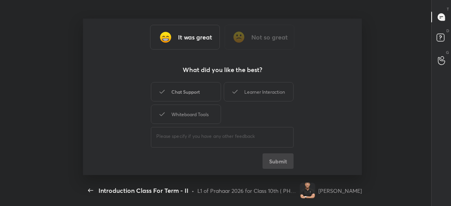
click at [197, 96] on div "Chat Support" at bounding box center [186, 91] width 70 height 19
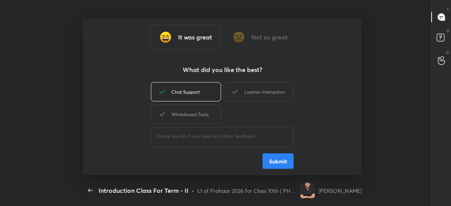
click at [253, 97] on div "Learner Interaction" at bounding box center [259, 91] width 70 height 19
click at [271, 164] on button "Submit" at bounding box center [278, 162] width 31 height 16
